Goal: Use online tool/utility: Utilize a website feature to perform a specific function

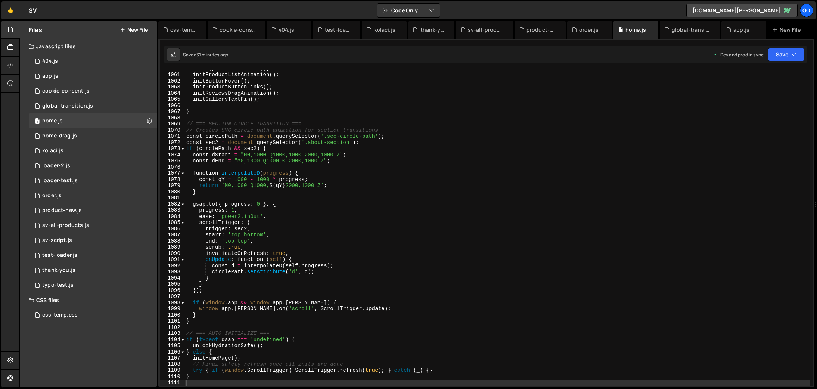
scroll to position [6528, 0]
type textarea "}"
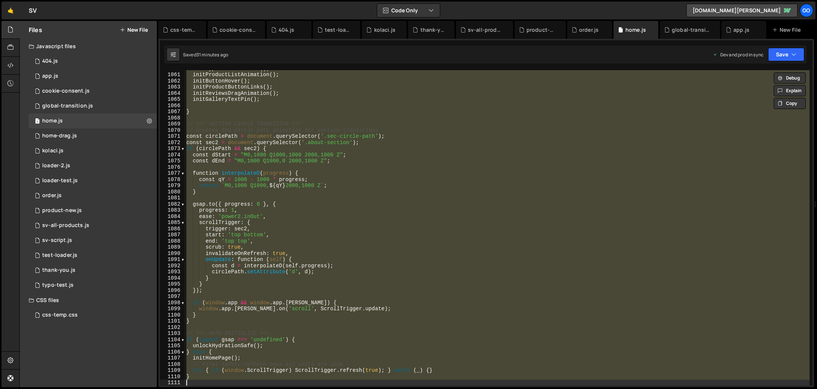
paste textarea
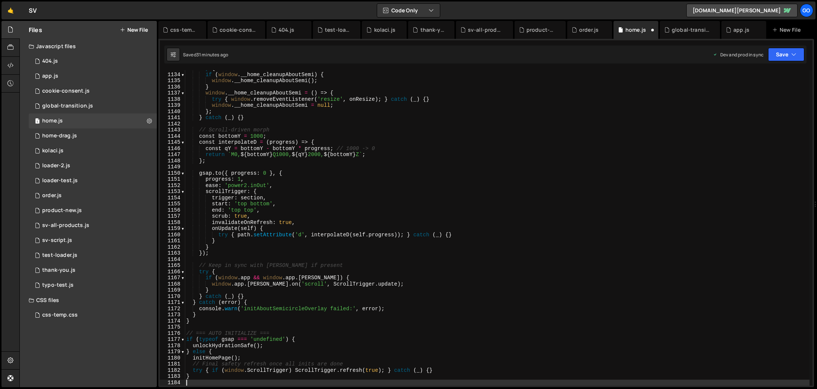
scroll to position [6978, 0]
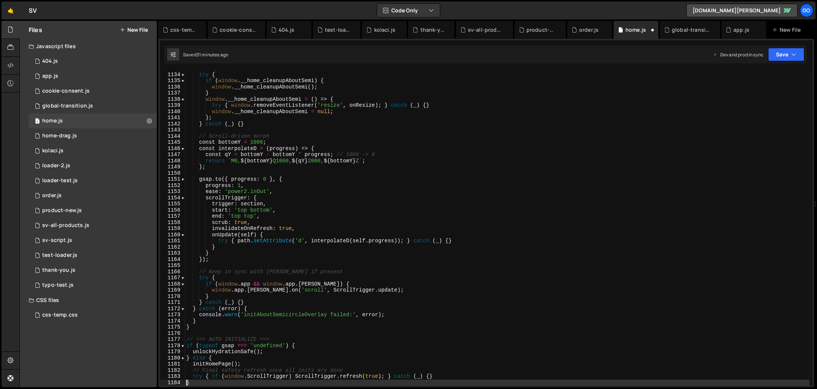
type textarea "}"
click at [692, 30] on div "global-transition.js" at bounding box center [691, 29] width 39 height 7
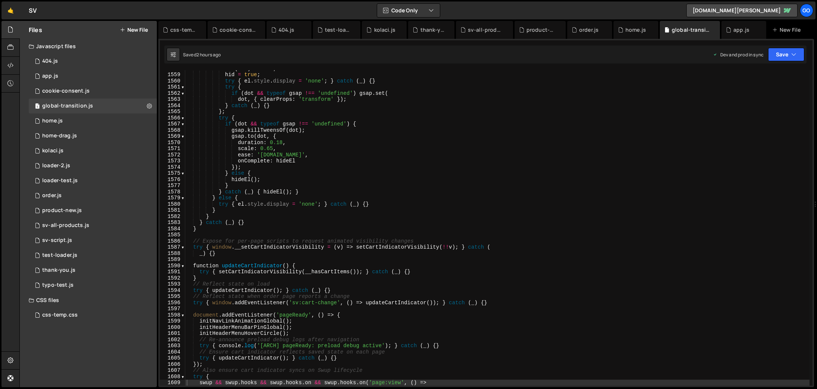
click at [485, 152] on div "if ( hid ) return ; hid = true ; try { el . style . display = 'none' ; } catch …" at bounding box center [497, 229] width 624 height 328
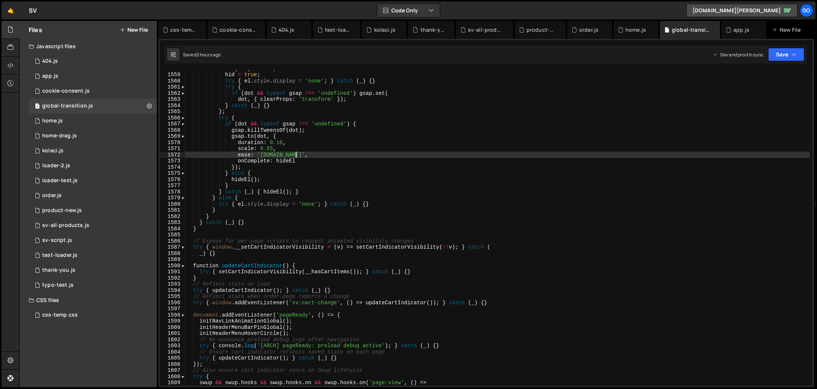
type textarea "})();"
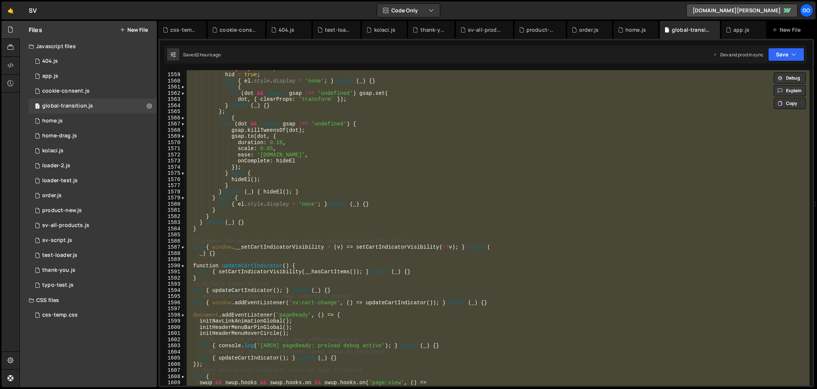
paste textarea
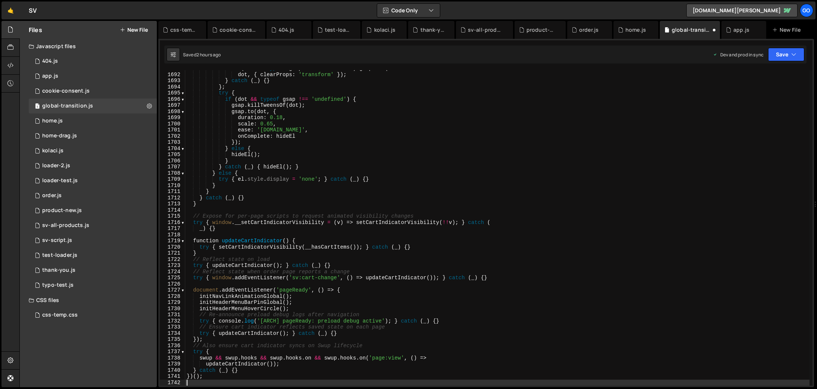
scroll to position [10415, 0]
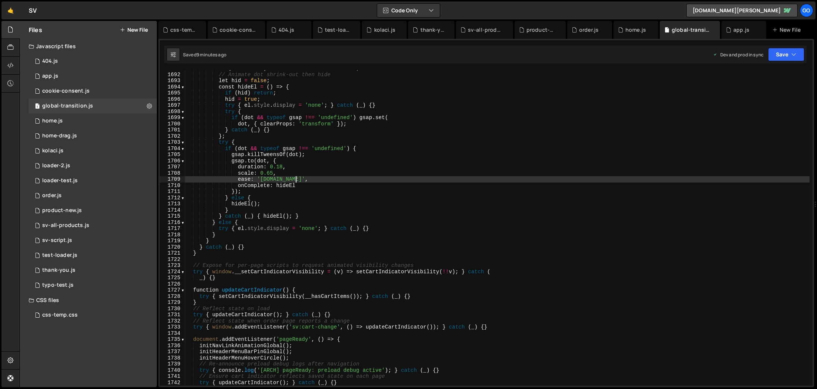
click at [416, 180] on div "if ( el . dataset ) el . dataset . state = 'hidden' ; // Animate dot shrink-out…" at bounding box center [497, 229] width 624 height 328
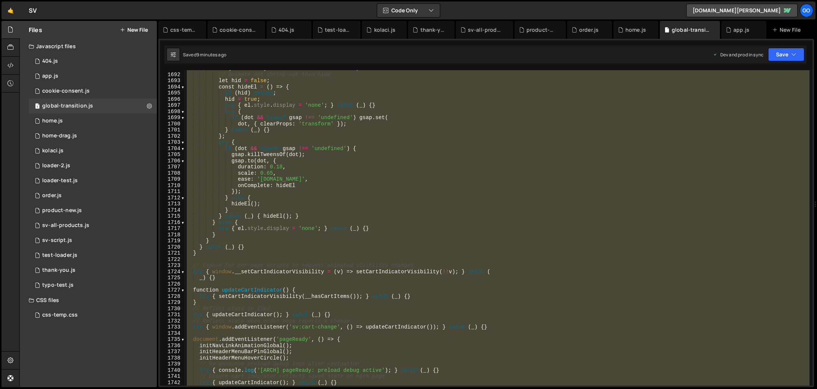
type textarea "})();"
paste textarea
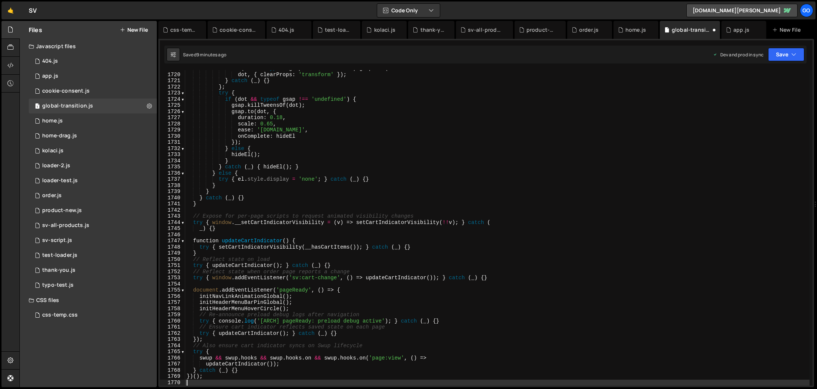
type textarea "// Re-announce preload debug logs after navigation"
